Goal: Task Accomplishment & Management: Manage account settings

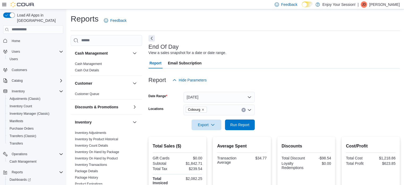
click at [24, 37] on span "Home" at bounding box center [37, 40] width 54 height 7
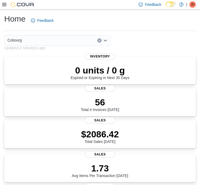
click at [6, 5] on div at bounding box center [18, 4] width 32 height 5
click at [5, 5] on icon at bounding box center [4, 4] width 4 height 4
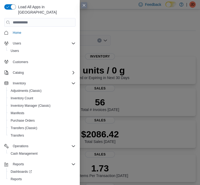
scroll to position [1, 0]
click at [27, 143] on button "Operations" at bounding box center [39, 145] width 75 height 7
click at [29, 151] on span "Cash Management" at bounding box center [24, 153] width 27 height 4
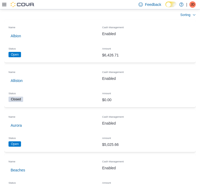
scroll to position [80, 0]
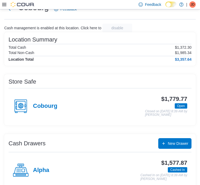
scroll to position [21, 0]
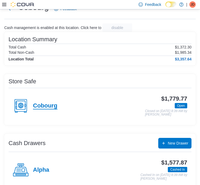
click at [50, 105] on h4 "Cobourg" at bounding box center [45, 105] width 24 height 7
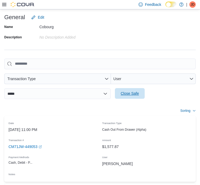
click at [118, 88] on span "Close Safe" at bounding box center [129, 93] width 23 height 11
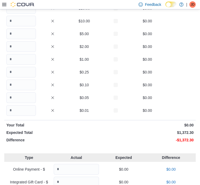
scroll to position [44, 0]
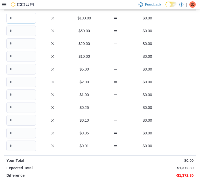
click at [16, 16] on input "Quantity" at bounding box center [21, 18] width 30 height 11
type input "*"
type input "**"
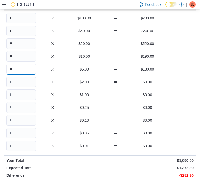
type input "**"
type input "***"
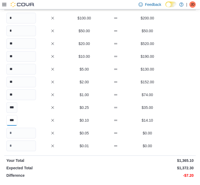
type input "***"
type input "****"
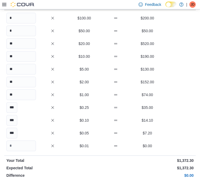
type input "******"
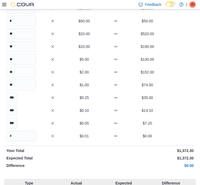
scroll to position [59, 0]
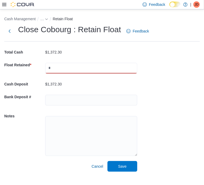
click at [75, 68] on input "text" at bounding box center [91, 68] width 92 height 11
type input "****"
click at [179, 147] on div "Cash Management … Retain Float Close Cobourg : Retain Float Feedback Total Cash…" at bounding box center [102, 92] width 204 height 166
click at [129, 167] on span "Save" at bounding box center [122, 166] width 23 height 11
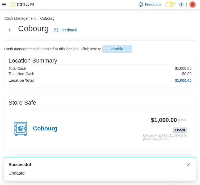
click at [5, 5] on icon at bounding box center [4, 4] width 4 height 4
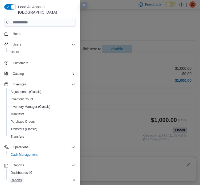
click at [18, 178] on span "Reports" at bounding box center [16, 180] width 11 height 4
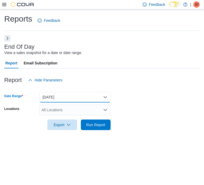
click at [91, 101] on button "[DATE]" at bounding box center [74, 97] width 71 height 11
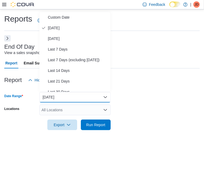
click at [101, 107] on div "All Locations" at bounding box center [74, 109] width 71 height 11
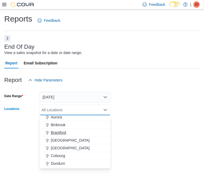
scroll to position [27, 0]
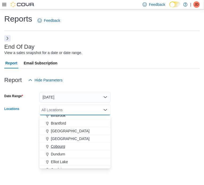
click at [60, 142] on button "[GEOGRAPHIC_DATA]" at bounding box center [74, 139] width 71 height 8
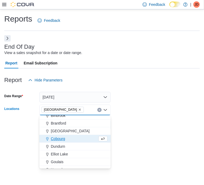
click at [78, 111] on icon "Remove Carlisle from selection in this group" at bounding box center [79, 109] width 3 height 3
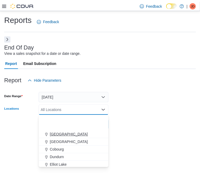
scroll to position [53, 0]
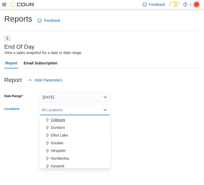
click at [60, 118] on span "Cobourg" at bounding box center [58, 119] width 14 height 5
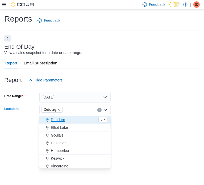
click at [145, 125] on form "Date Range [DATE] Locations [GEOGRAPHIC_DATA] Combo box. Selected. [GEOGRAPHIC_…" at bounding box center [101, 107] width 195 height 45
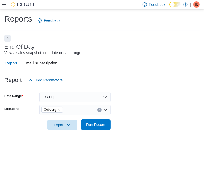
click at [100, 127] on span "Run Report" at bounding box center [95, 124] width 23 height 11
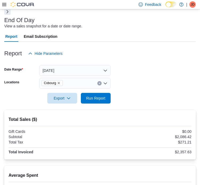
scroll to position [53, 0]
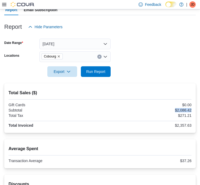
drag, startPoint x: 26, startPoint y: 114, endPoint x: 44, endPoint y: 113, distance: 18.6
click at [44, 113] on div "Total Sales ($) Gift Cards $0.00 Subtotal $2,086.42 Total Tax $271.21 Total Inv…" at bounding box center [99, 107] width 191 height 49
copy div "$2,086.42"
drag, startPoint x: 82, startPoint y: 103, endPoint x: 95, endPoint y: 104, distance: 12.8
click at [95, 139] on div "Average Spent Transaction Average $37.26" at bounding box center [99, 153] width 191 height 29
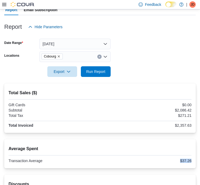
copy div "$37.26"
drag, startPoint x: 129, startPoint y: 104, endPoint x: 145, endPoint y: 105, distance: 16.0
copy div "-$148.42"
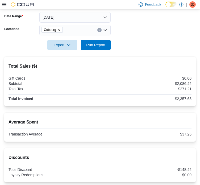
drag, startPoint x: 29, startPoint y: 145, endPoint x: 45, endPoint y: 145, distance: 15.9
copy div "$372.29"
drag, startPoint x: 140, startPoint y: 138, endPoint x: 148, endPoint y: 139, distance: 7.8
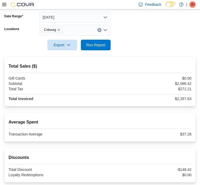
copy div "56"
drag, startPoint x: 192, startPoint y: 139, endPoint x: 197, endPoint y: 139, distance: 4.5
copy div "131"
